Goal: Find specific page/section

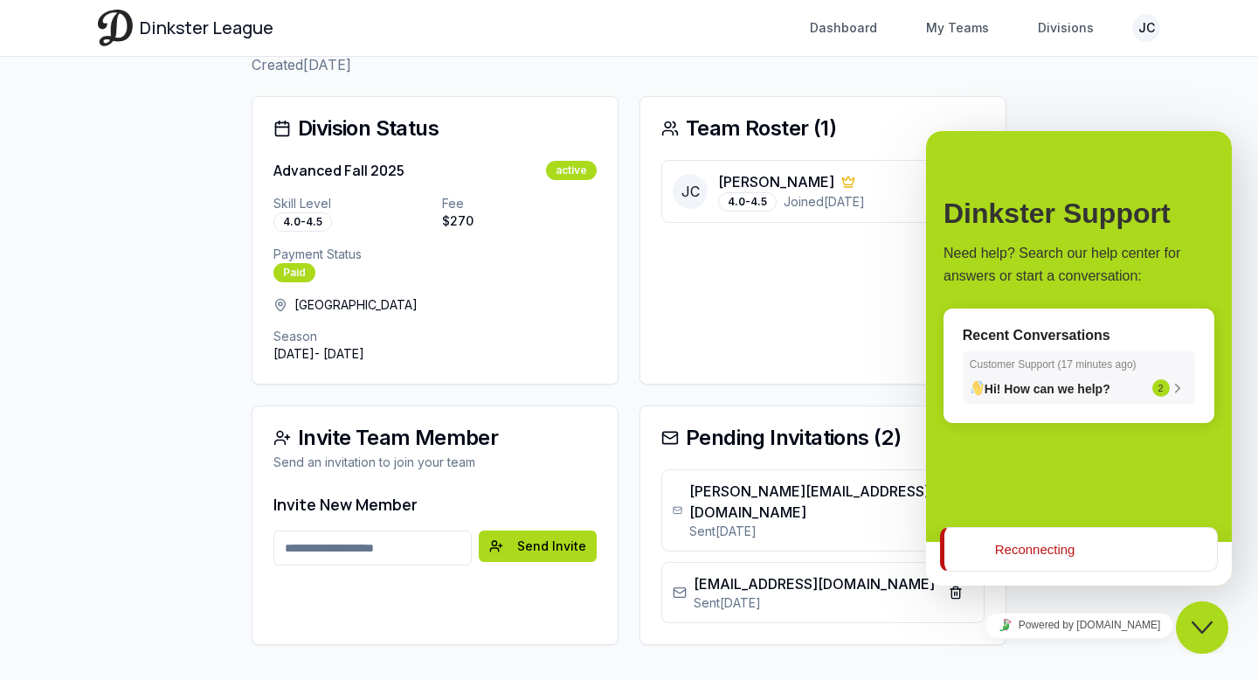
click at [1171, 396] on div "2" at bounding box center [1170, 387] width 37 height 17
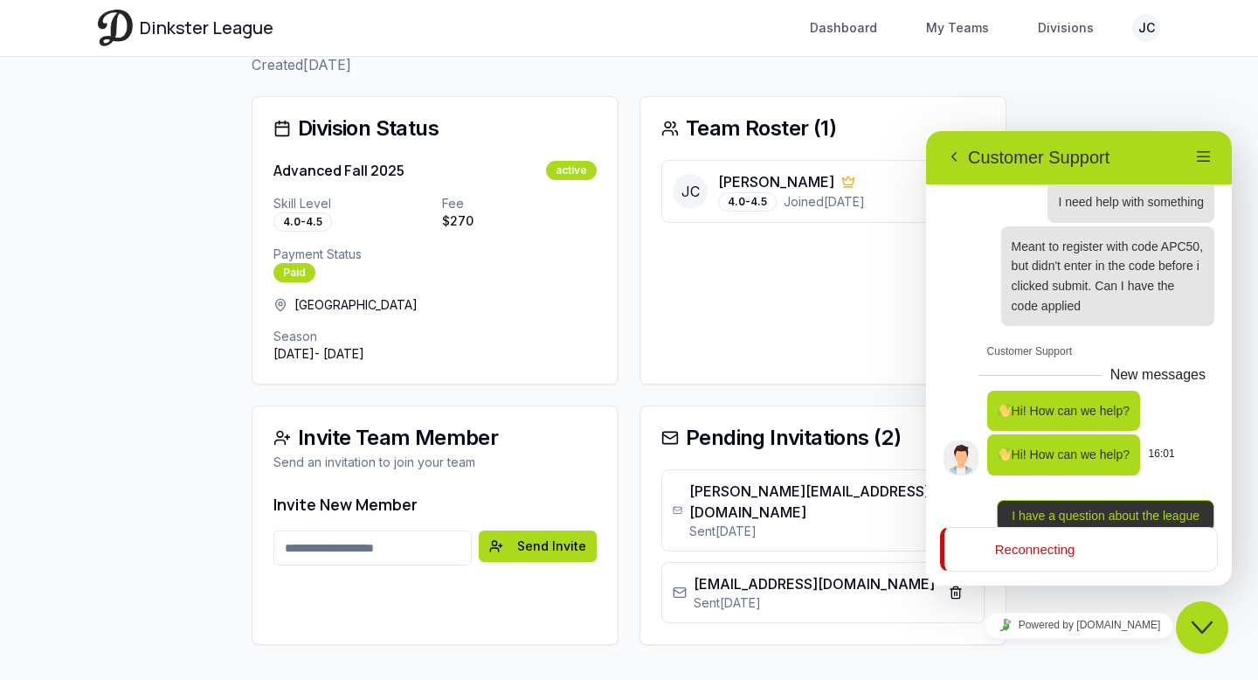
scroll to position [139, 0]
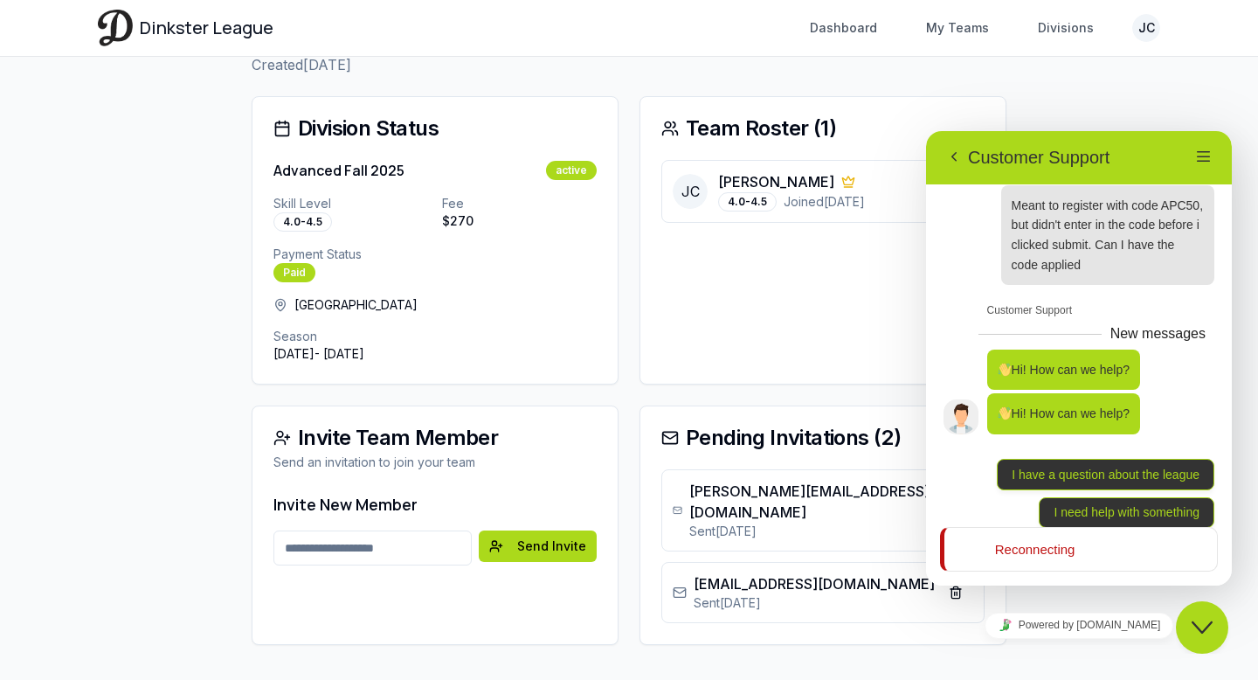
click at [824, 283] on div "Team Roster ( 1 ) JC Jeff Cantilang 4.0-4.5 Joined 8/30/2025" at bounding box center [822, 240] width 367 height 288
click at [651, 308] on div "Team Roster ( 1 ) JC Jeff Cantilang 4.0-4.5 Joined 8/30/2025" at bounding box center [822, 240] width 367 height 288
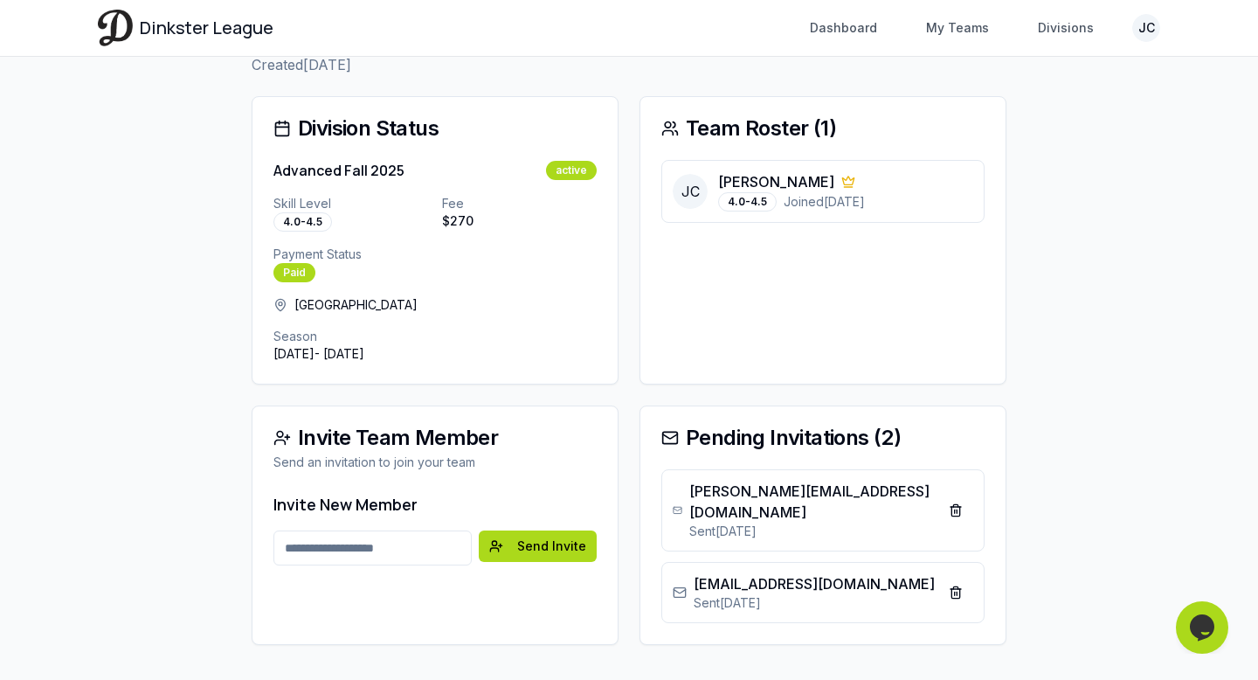
click at [1038, 301] on main "Back to Teams The Homewreckers Created [DATE] Edit Team Delete Team Edit Team D…" at bounding box center [629, 314] width 1118 height 772
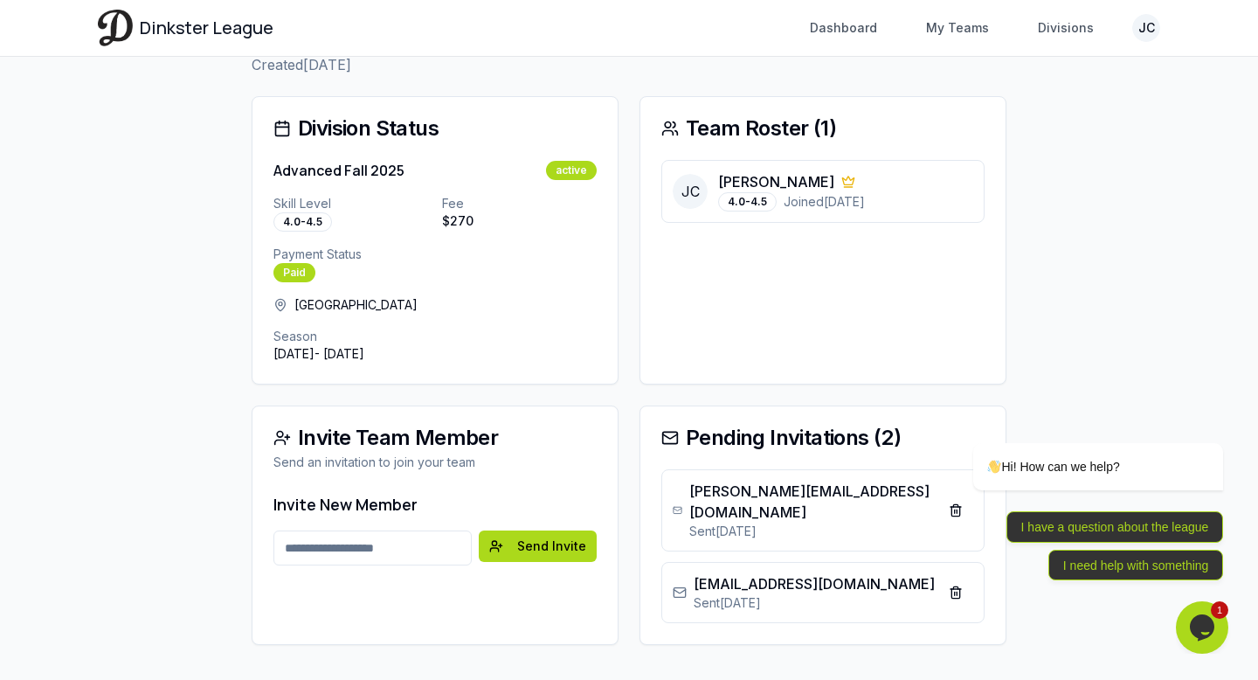
click at [1213, 628] on icon "Chat widget" at bounding box center [1202, 627] width 24 height 26
